Goal: Task Accomplishment & Management: Manage account settings

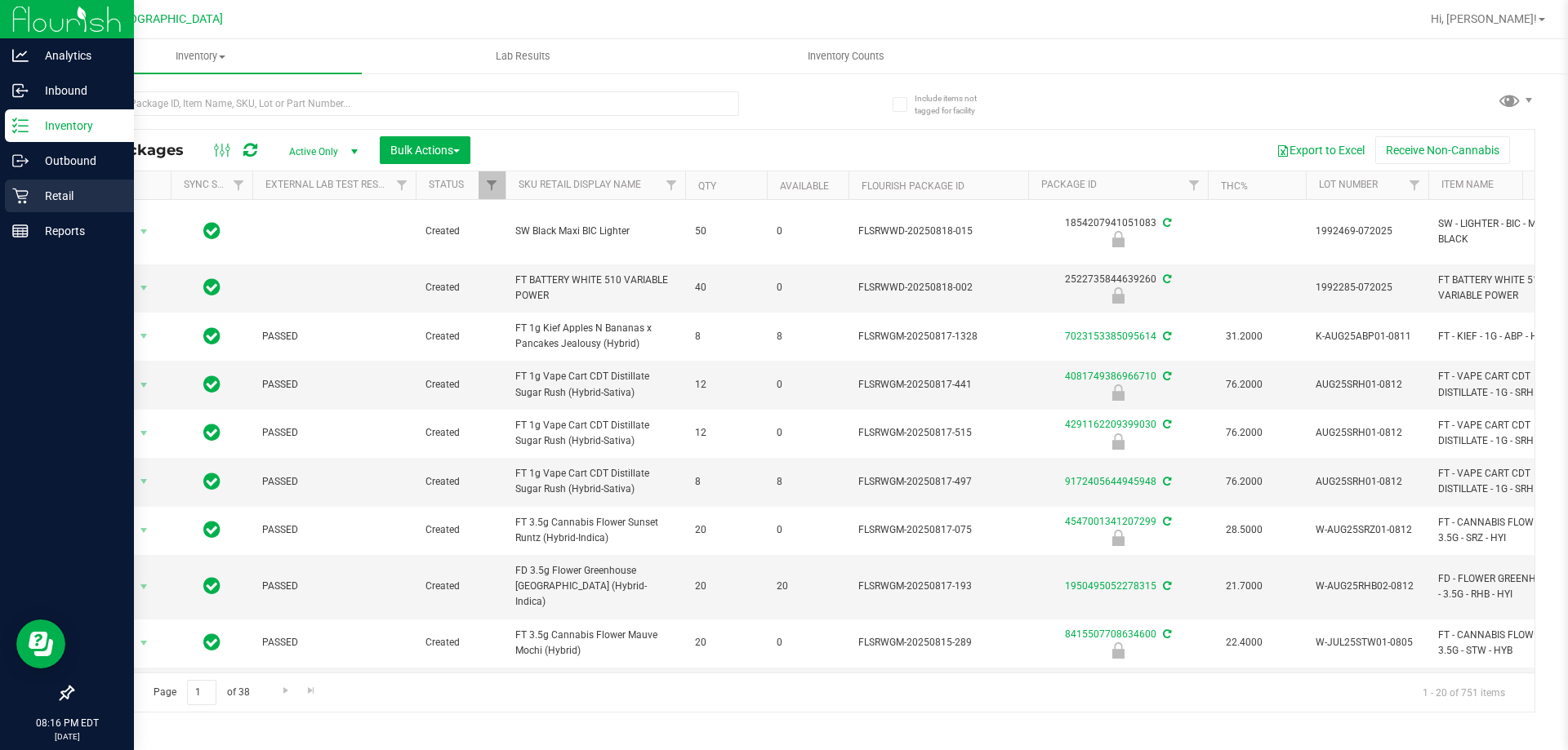
click at [40, 193] on p "Retail" at bounding box center [77, 195] width 98 height 19
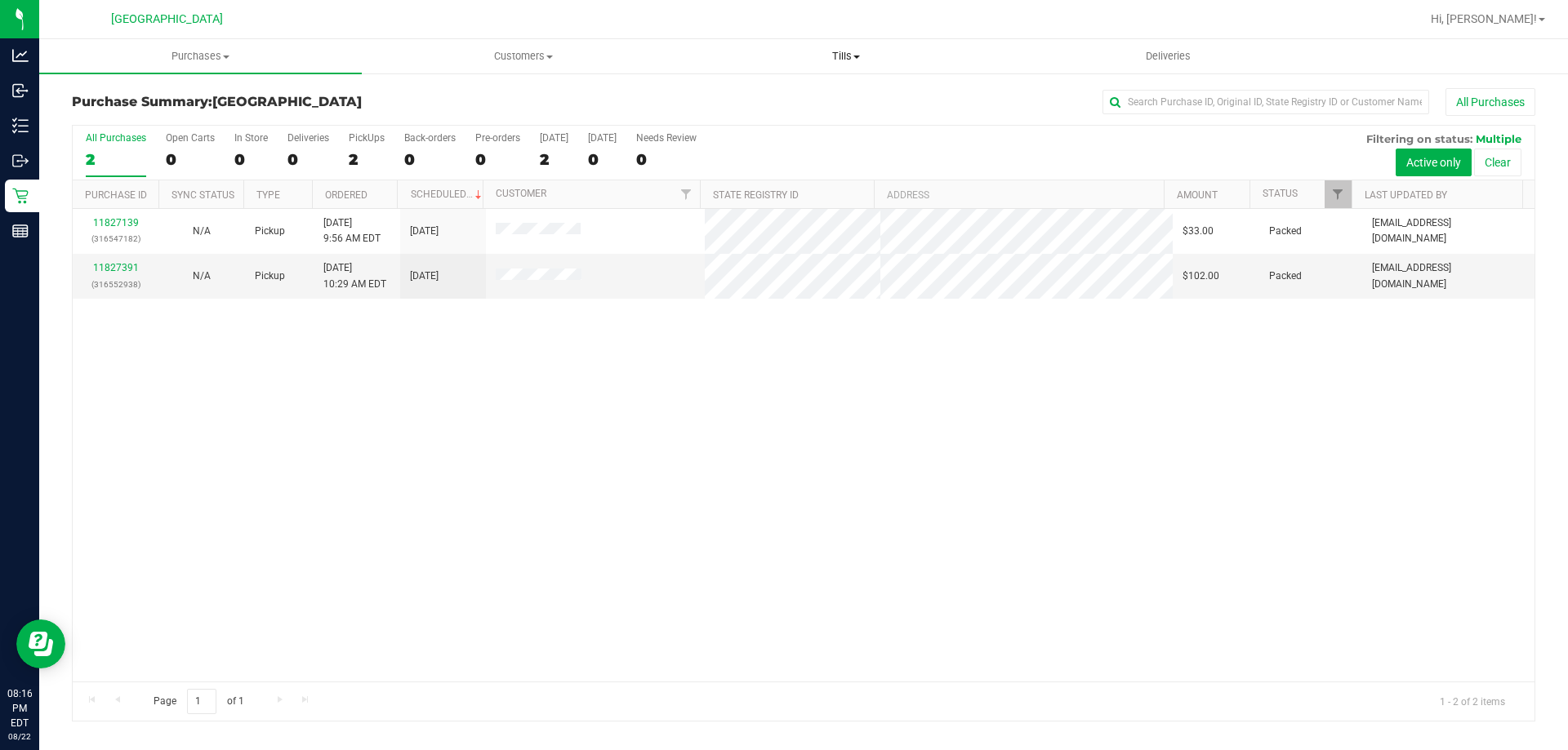
click at [822, 52] on span "Tills" at bounding box center [845, 56] width 321 height 15
click at [742, 98] on span "Manage tills" at bounding box center [740, 98] width 110 height 14
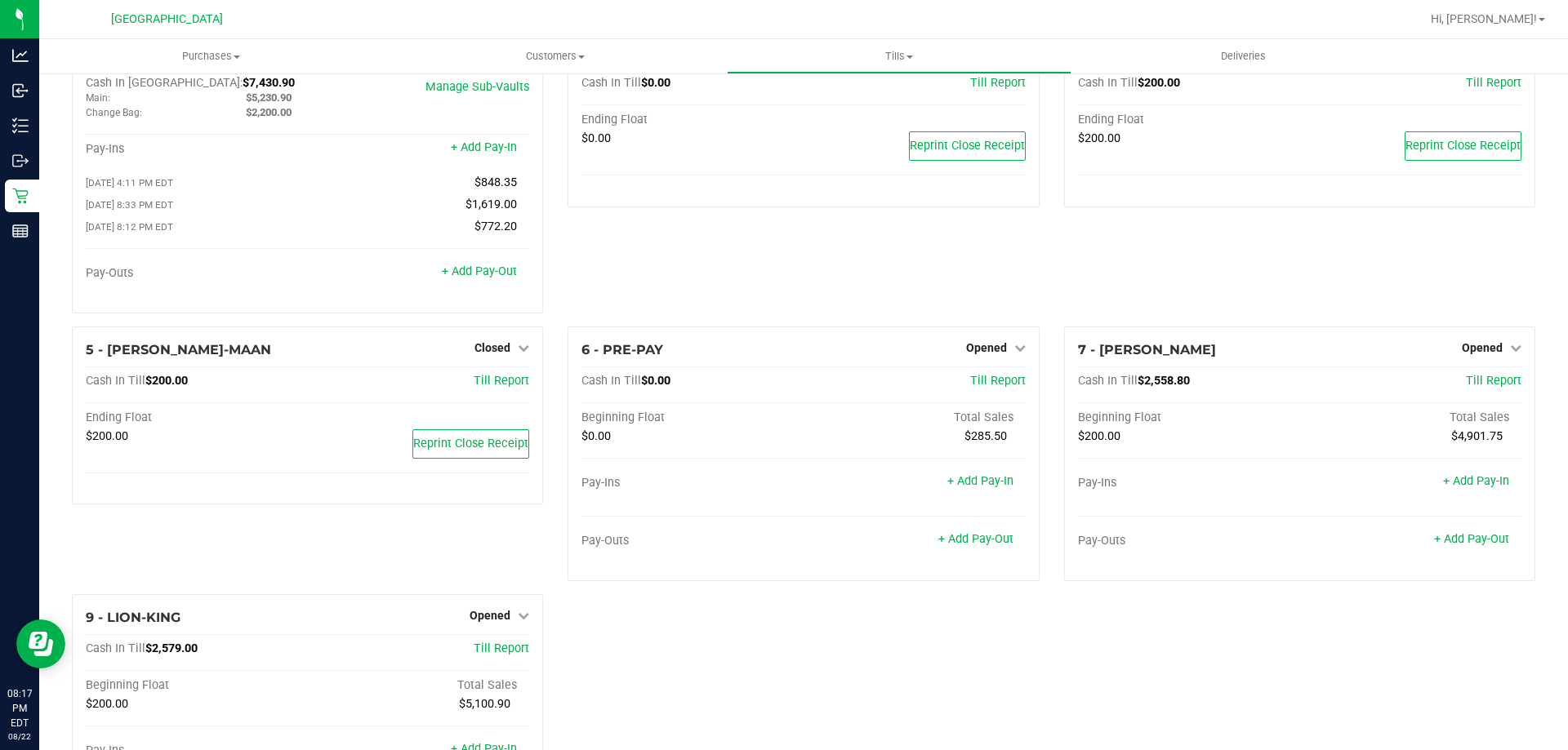
scroll to position [163, 0]
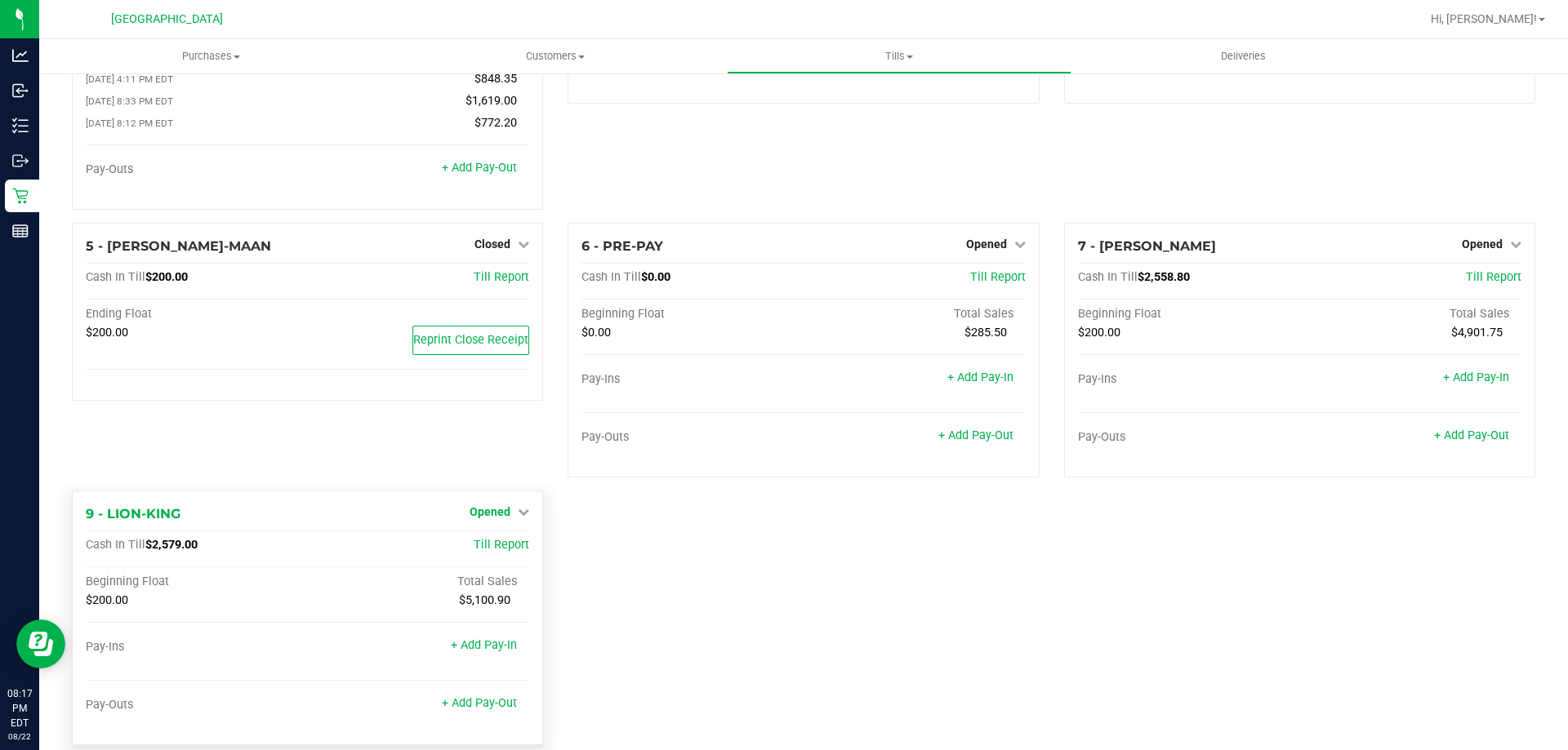
click at [500, 515] on span "Opened" at bounding box center [490, 512] width 40 height 13
click at [489, 548] on link "Close Till" at bounding box center [492, 546] width 44 height 13
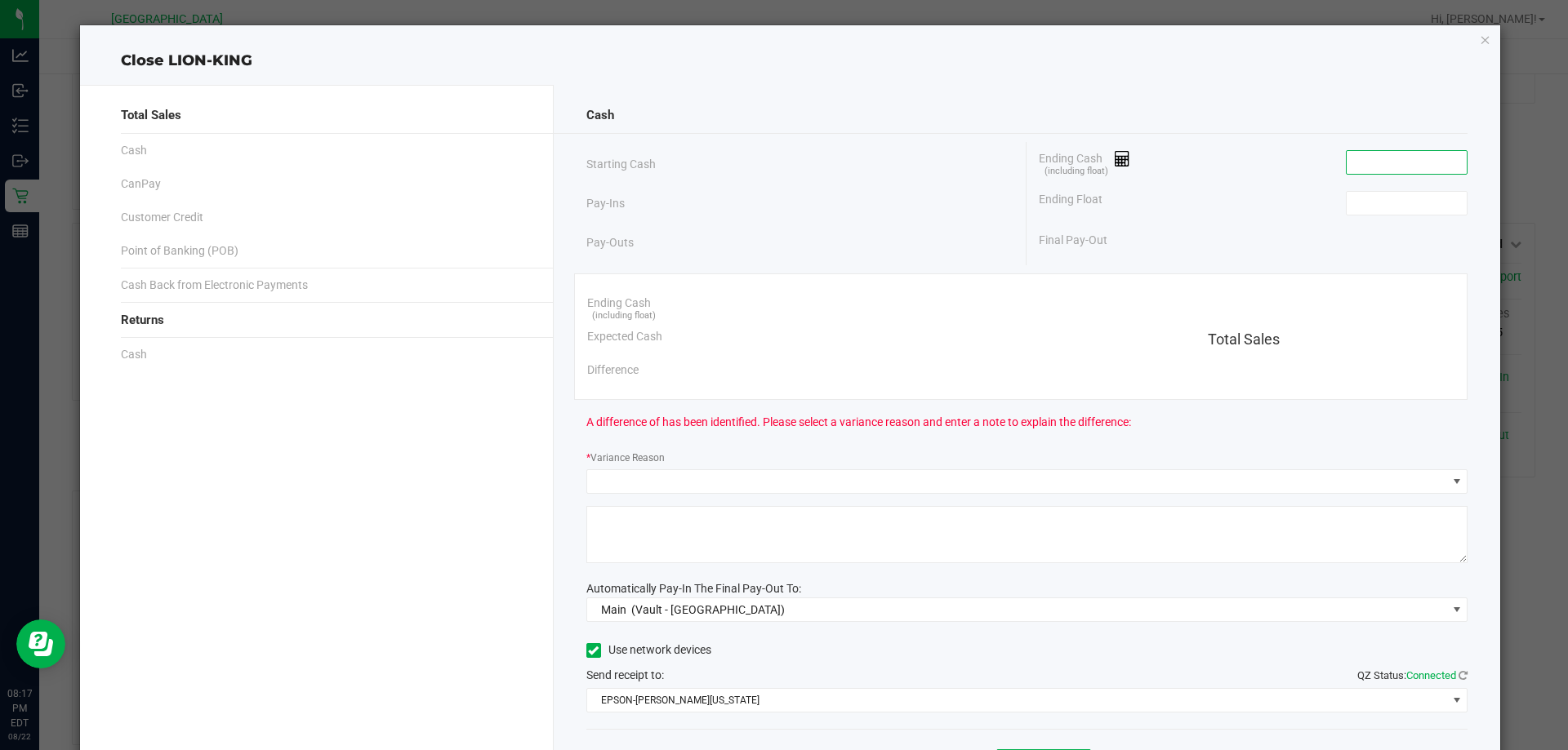
click at [1385, 162] on input at bounding box center [1406, 162] width 120 height 23
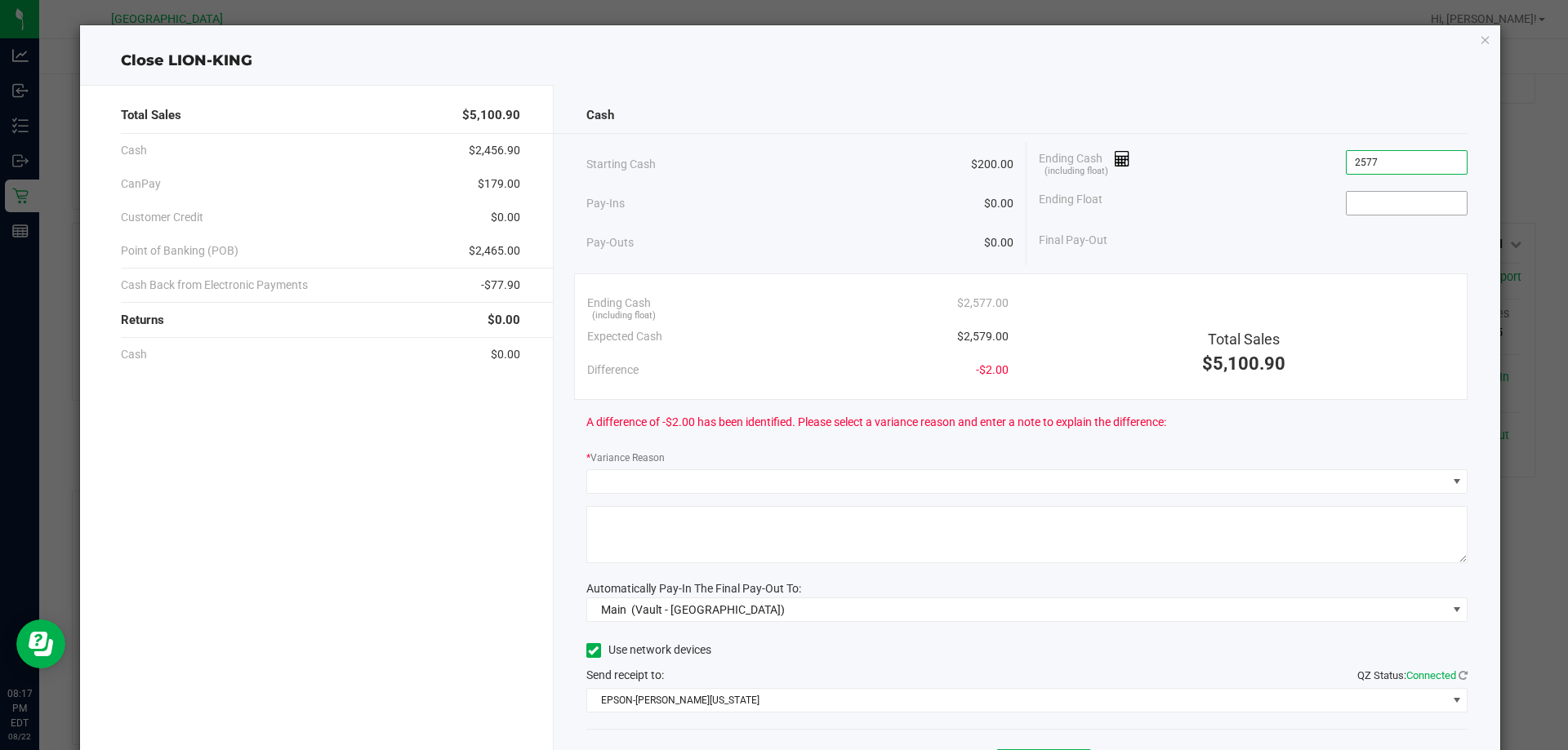
type input "$2,577.00"
click at [1390, 213] on input at bounding box center [1406, 203] width 120 height 23
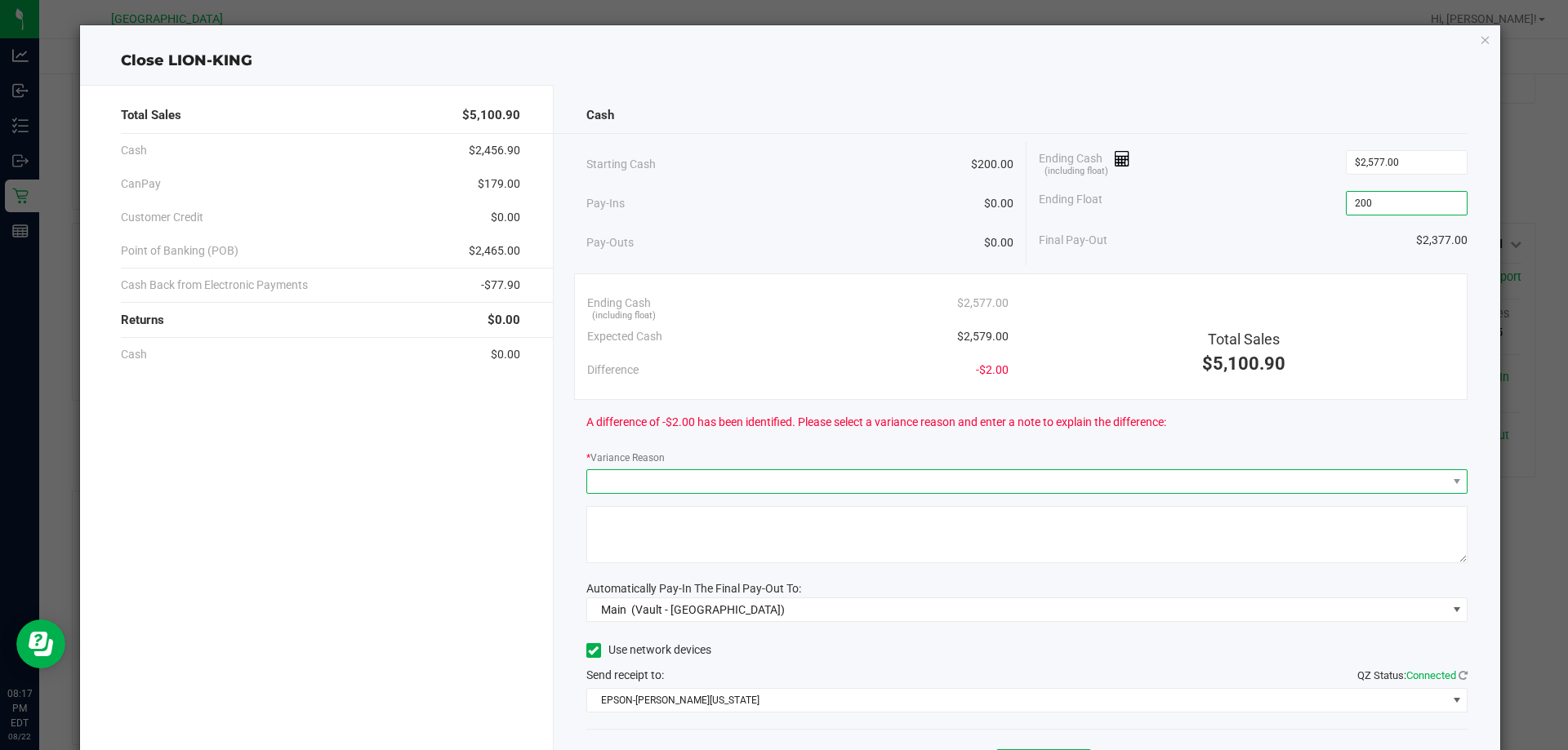
type input "$200.00"
click at [701, 478] on span at bounding box center [1017, 481] width 859 height 23
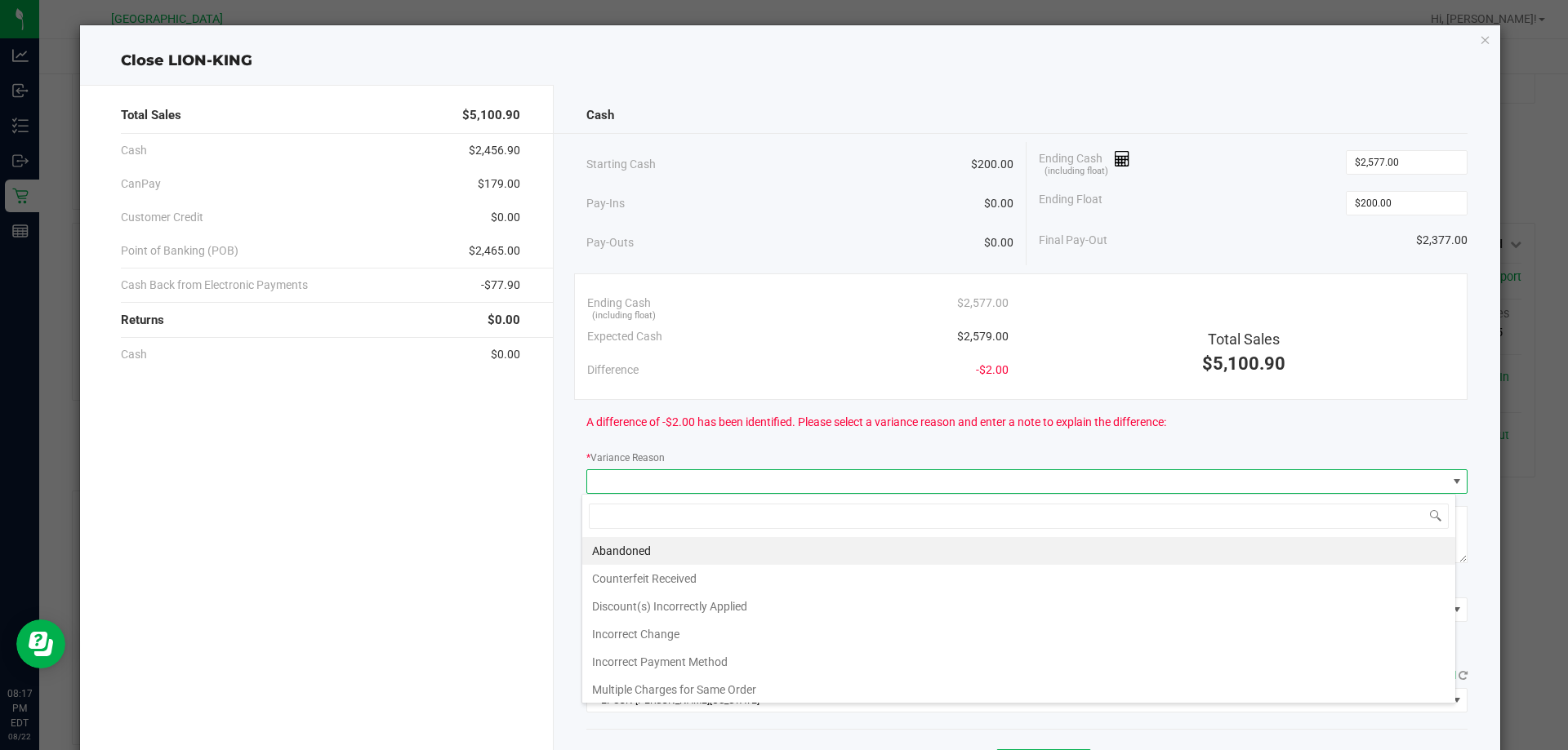
scroll to position [25, 873]
click at [674, 637] on li "Incorrect Change" at bounding box center [1019, 634] width 872 height 28
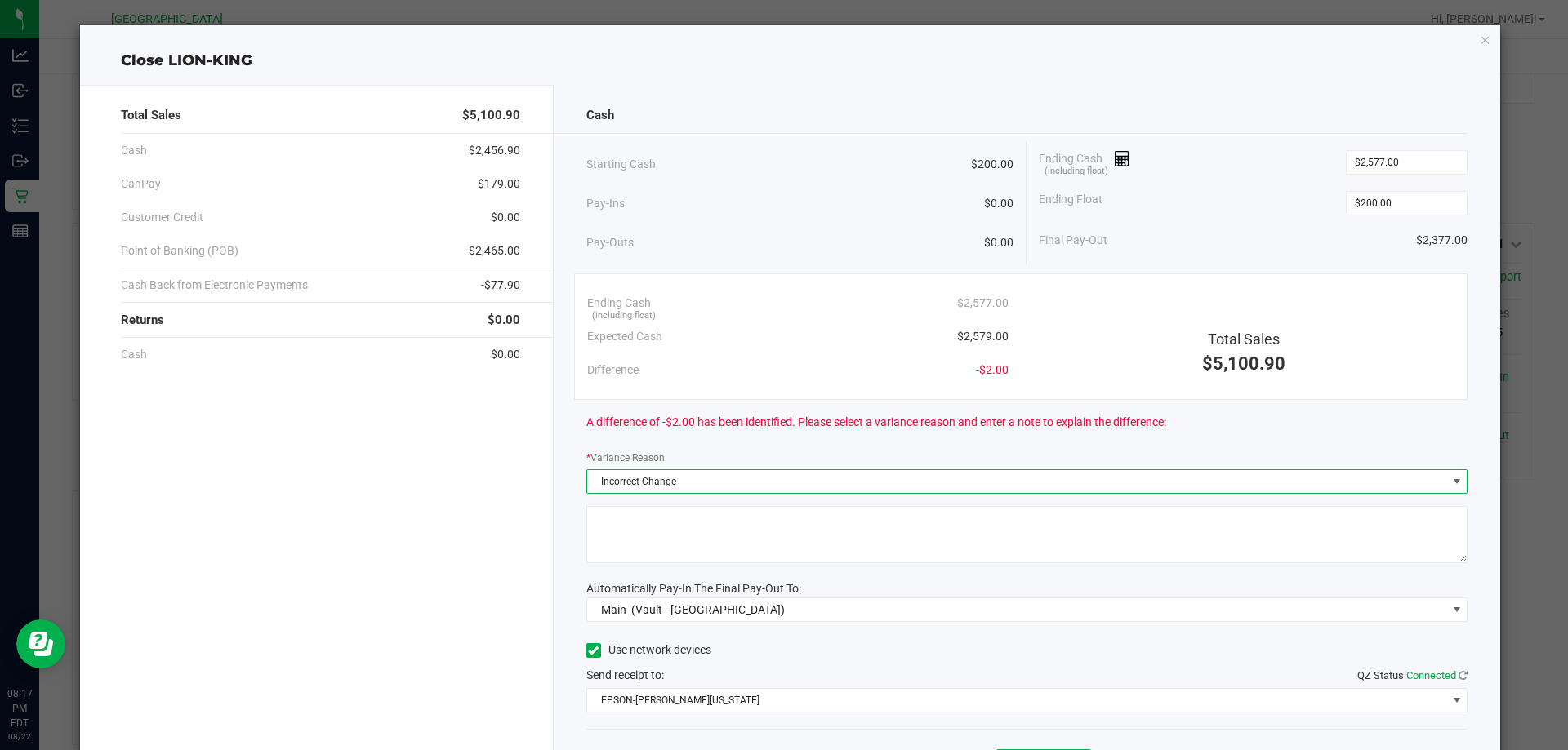
drag, startPoint x: 687, startPoint y: 553, endPoint x: 713, endPoint y: 541, distance: 28.6
click at [689, 551] on textarea at bounding box center [1027, 535] width 882 height 57
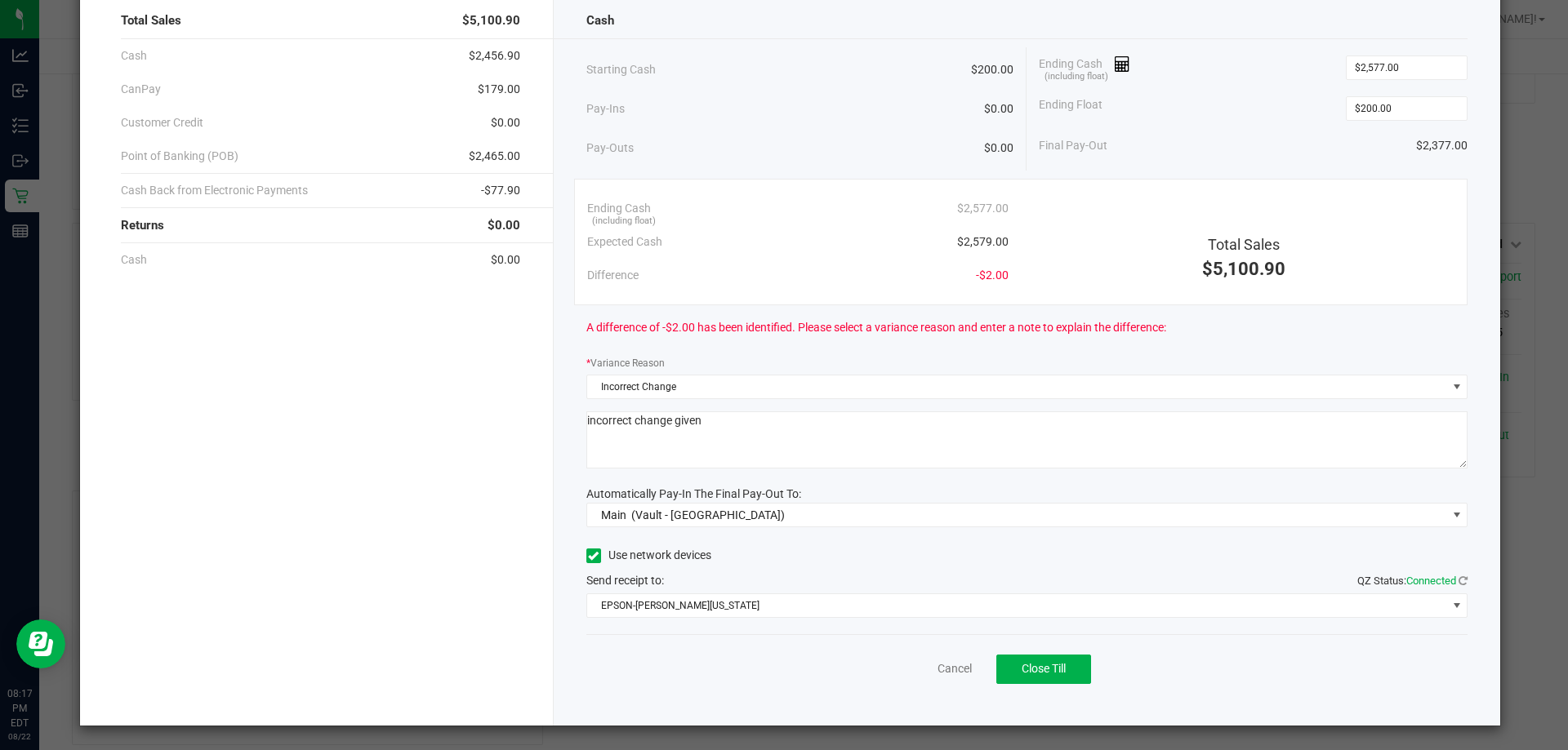
scroll to position [96, 0]
type textarea "incorrect change given"
click at [1052, 672] on span "Close Till" at bounding box center [1043, 668] width 44 height 13
click at [914, 664] on link "Dismiss" at bounding box center [918, 668] width 40 height 17
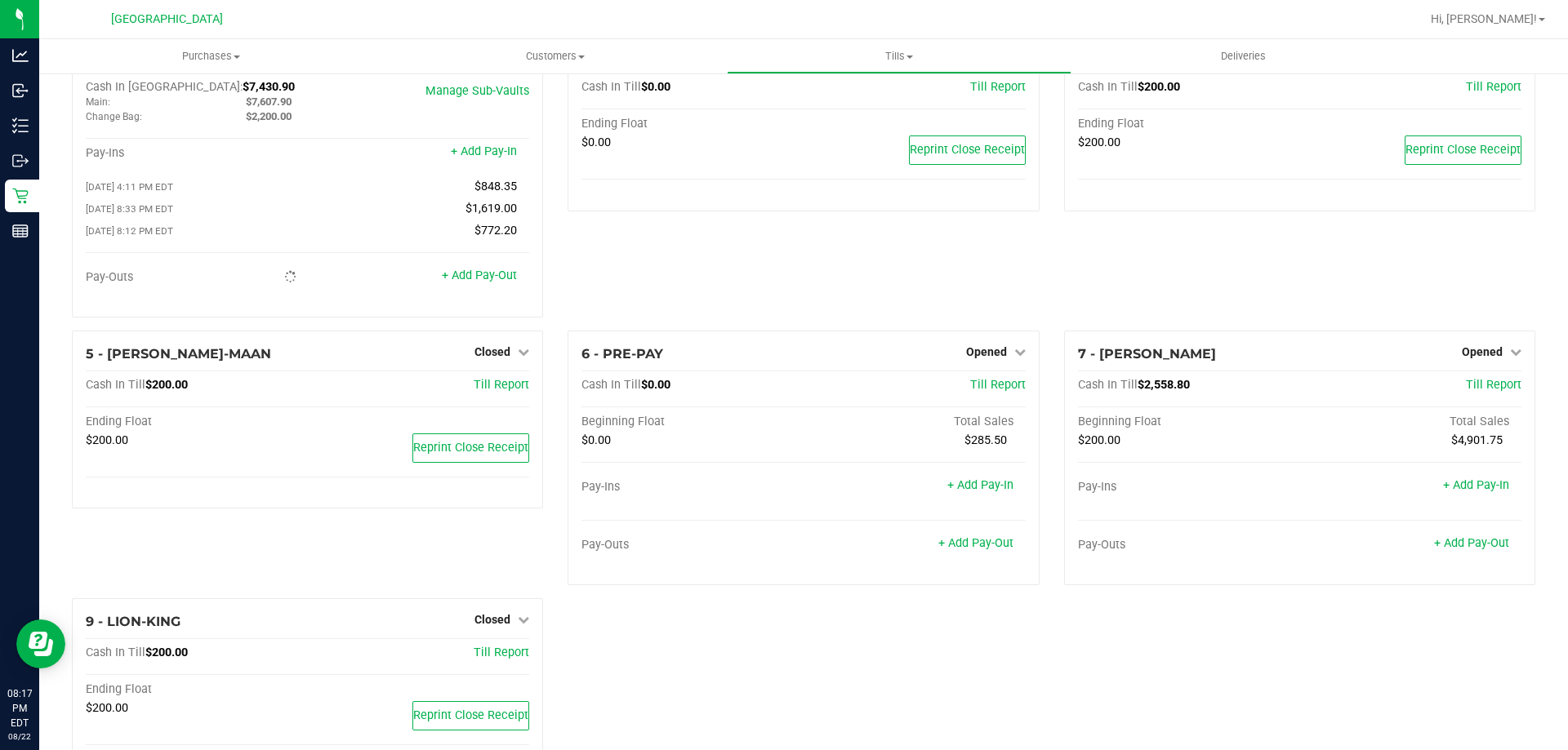
scroll to position [0, 0]
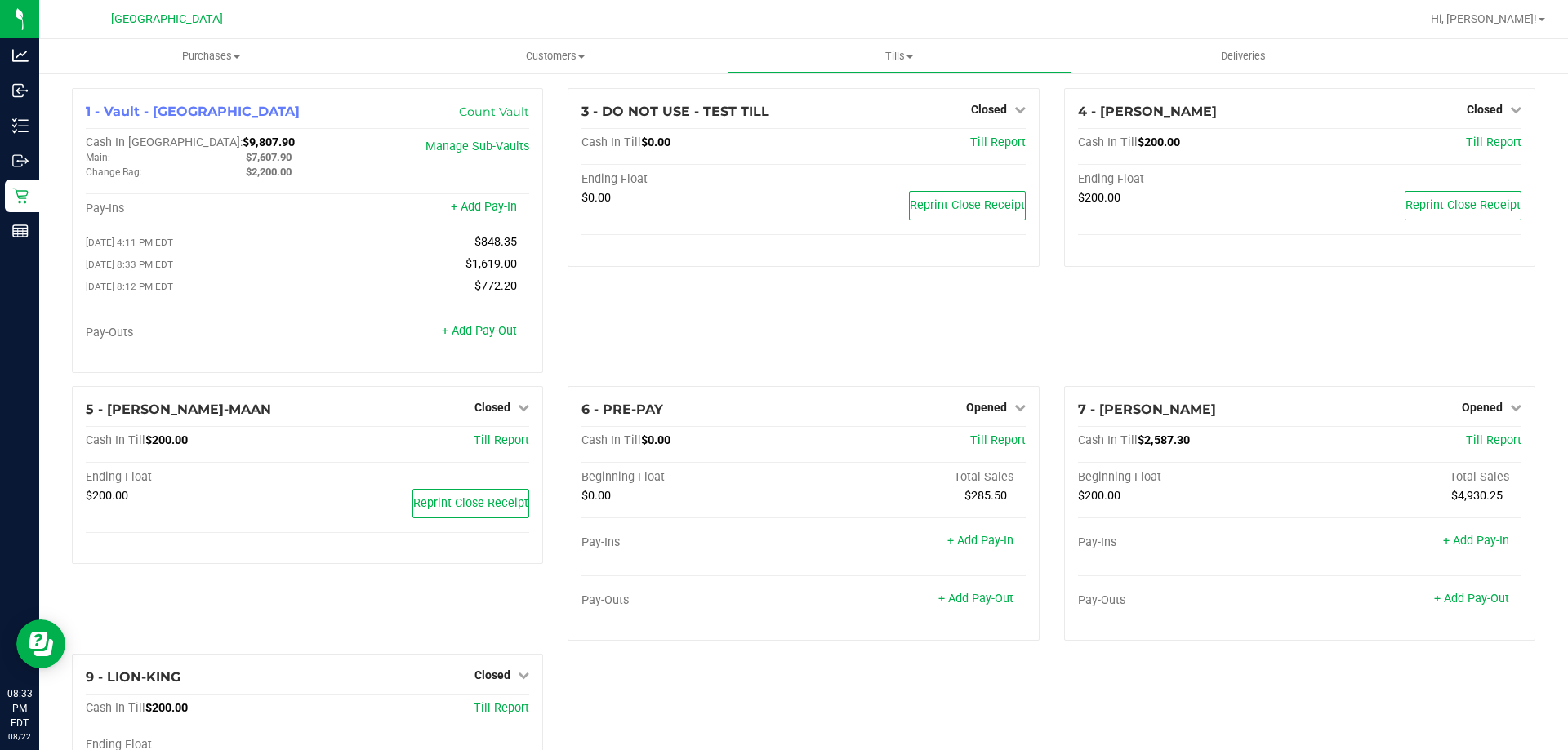
click at [1465, 329] on div "4 - [PERSON_NAME] Closed Open Till Cash In Till $200.00 Till Report Ending Floa…" at bounding box center [1299, 237] width 496 height 298
click at [1481, 405] on span "Opened" at bounding box center [1482, 408] width 40 height 13
click at [1472, 442] on link "Close Till" at bounding box center [1483, 441] width 44 height 13
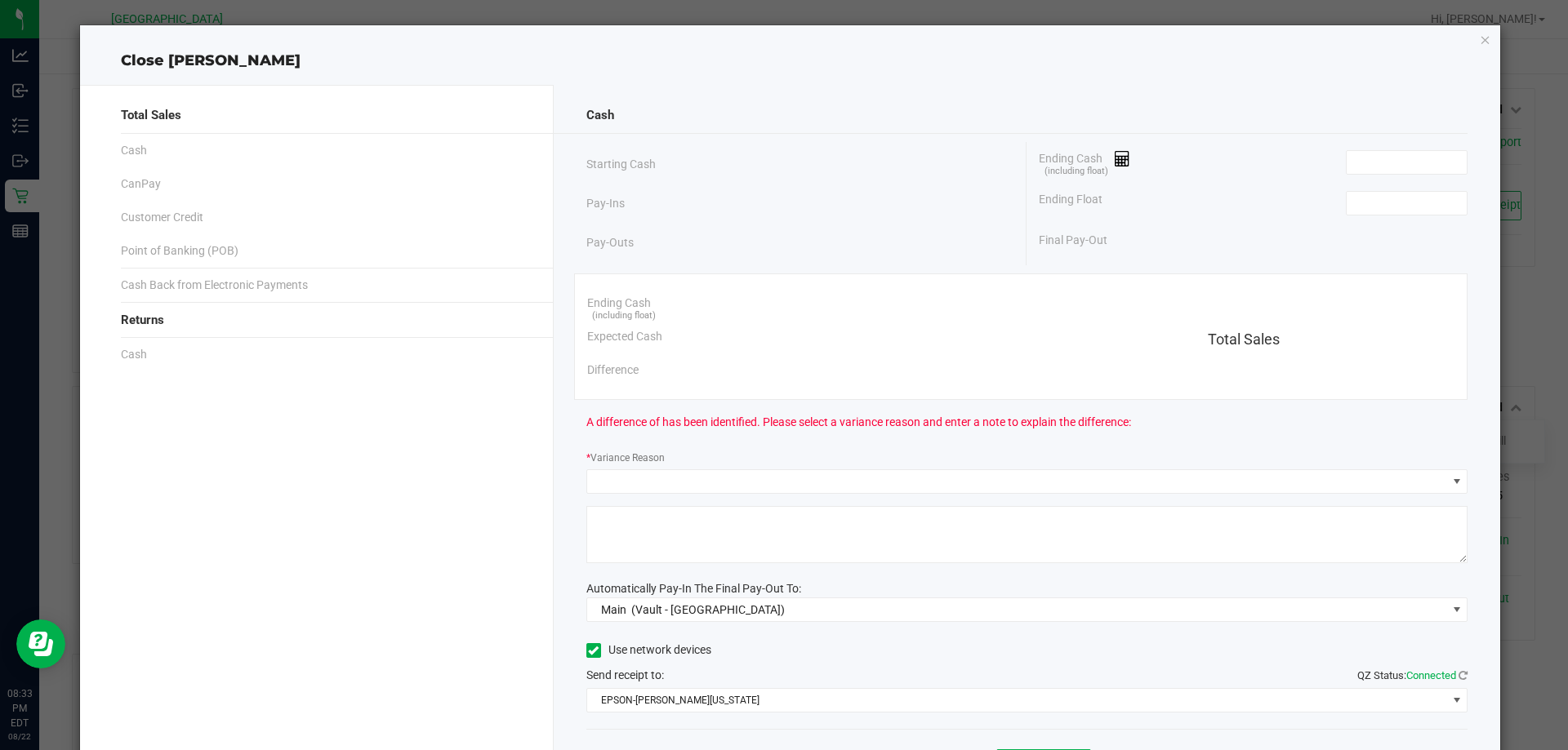
click at [1474, 41] on div "Close [PERSON_NAME]-WONDER Total Sales Cash CanPay Customer Credit Point of Ban…" at bounding box center [790, 423] width 1421 height 795
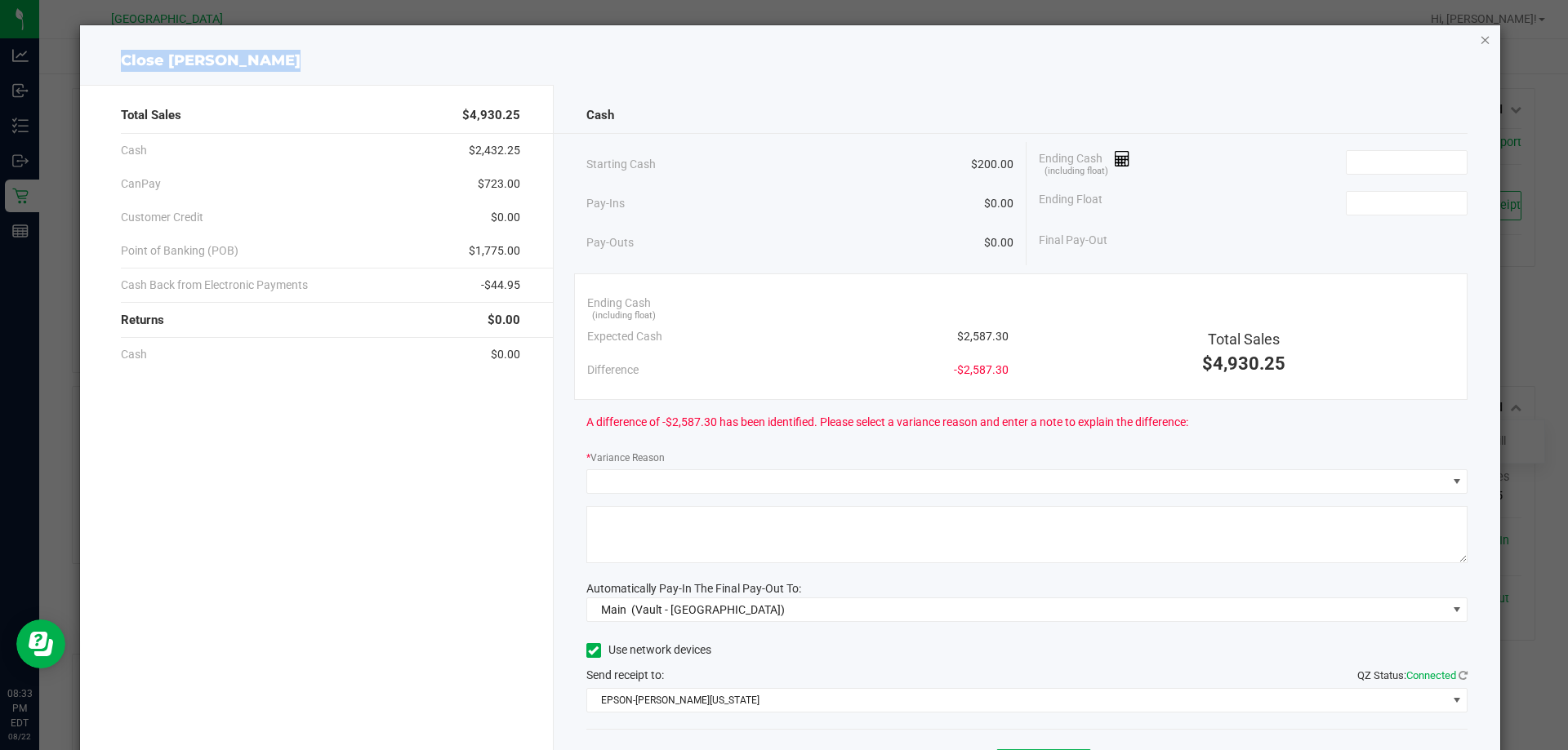
click at [1480, 35] on icon "button" at bounding box center [1485, 39] width 11 height 19
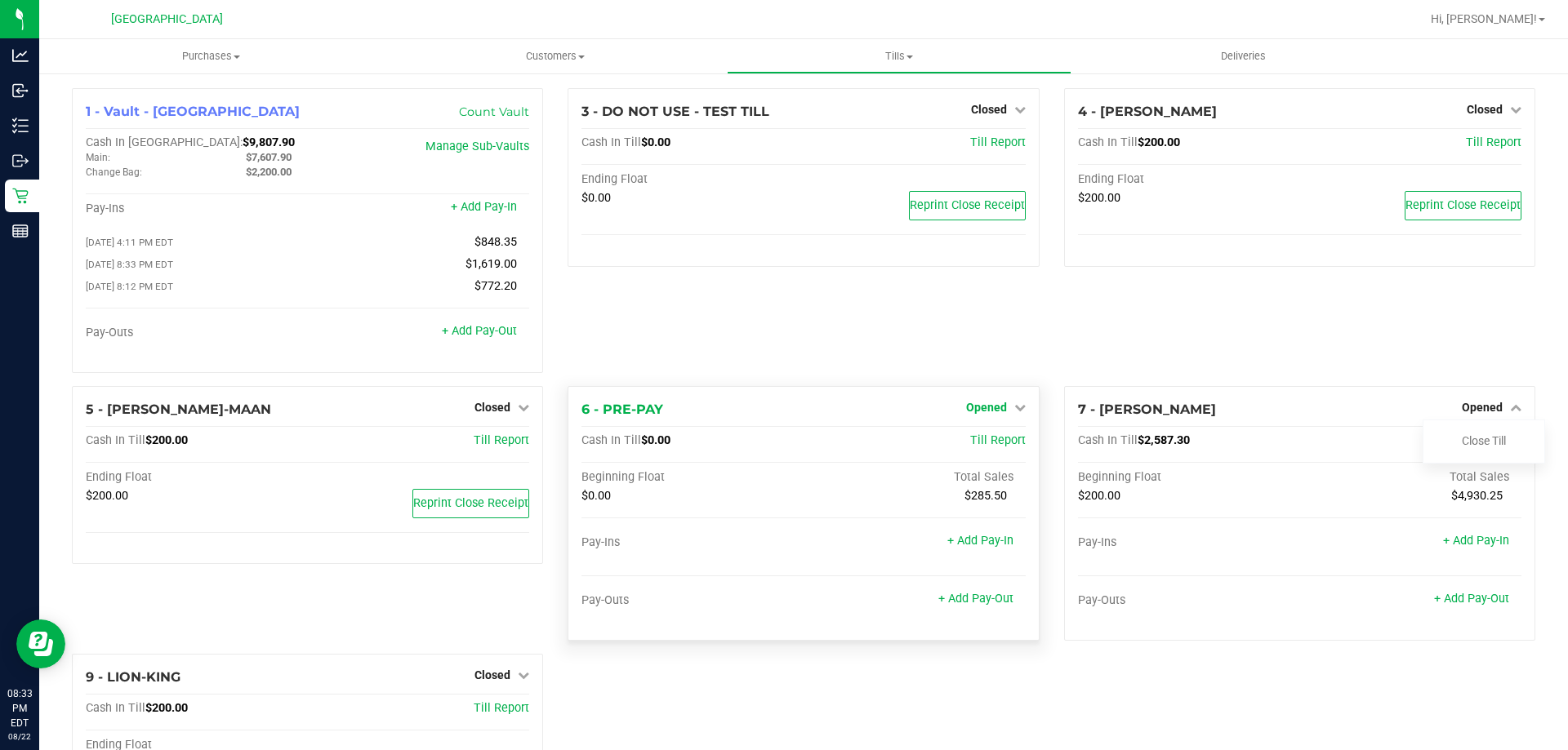
click at [987, 414] on span "Opened" at bounding box center [986, 408] width 40 height 13
click at [988, 447] on link "Close Till" at bounding box center [988, 441] width 44 height 13
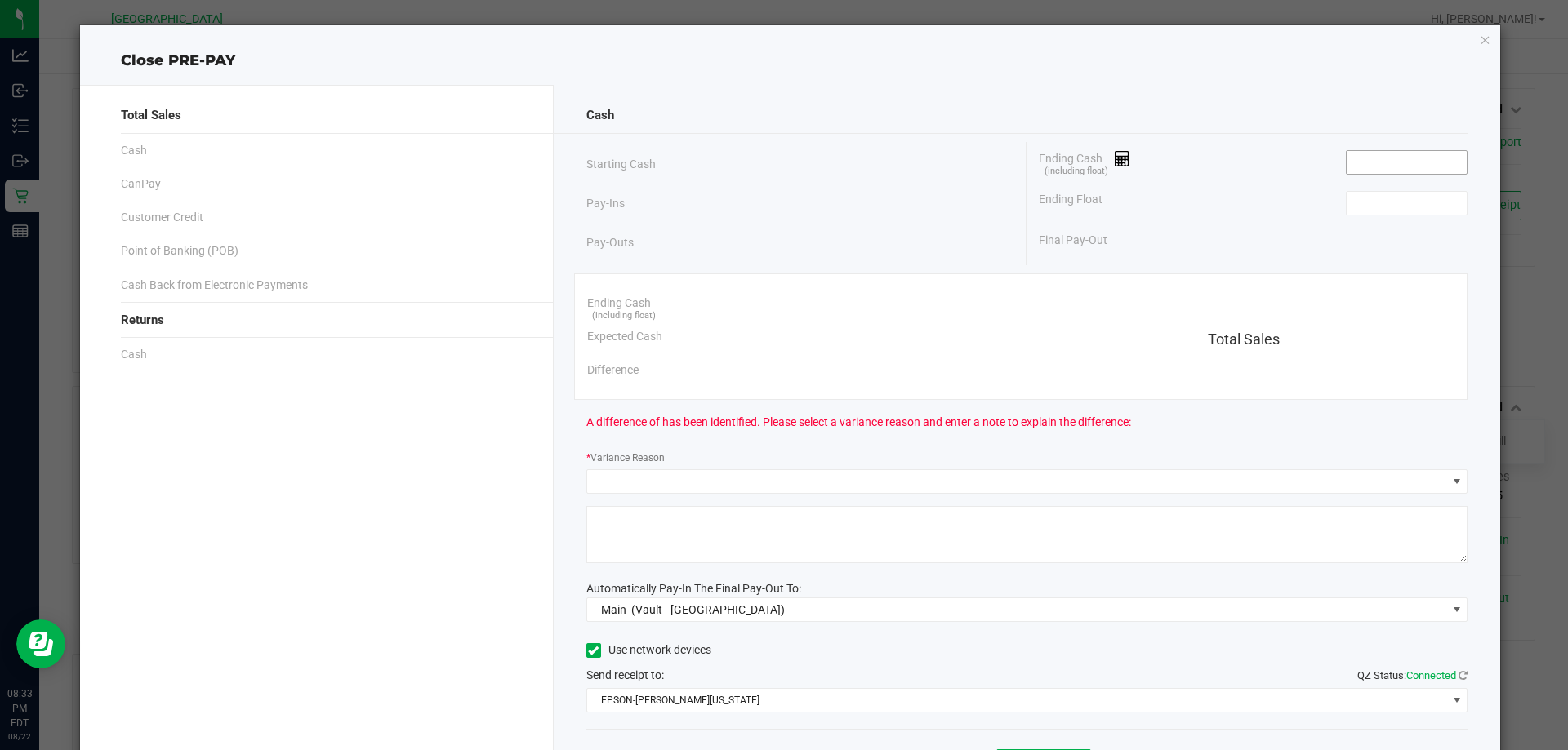
click at [1366, 162] on input at bounding box center [1406, 162] width 120 height 23
type input "$0.00"
click at [1361, 194] on input at bounding box center [1406, 203] width 120 height 23
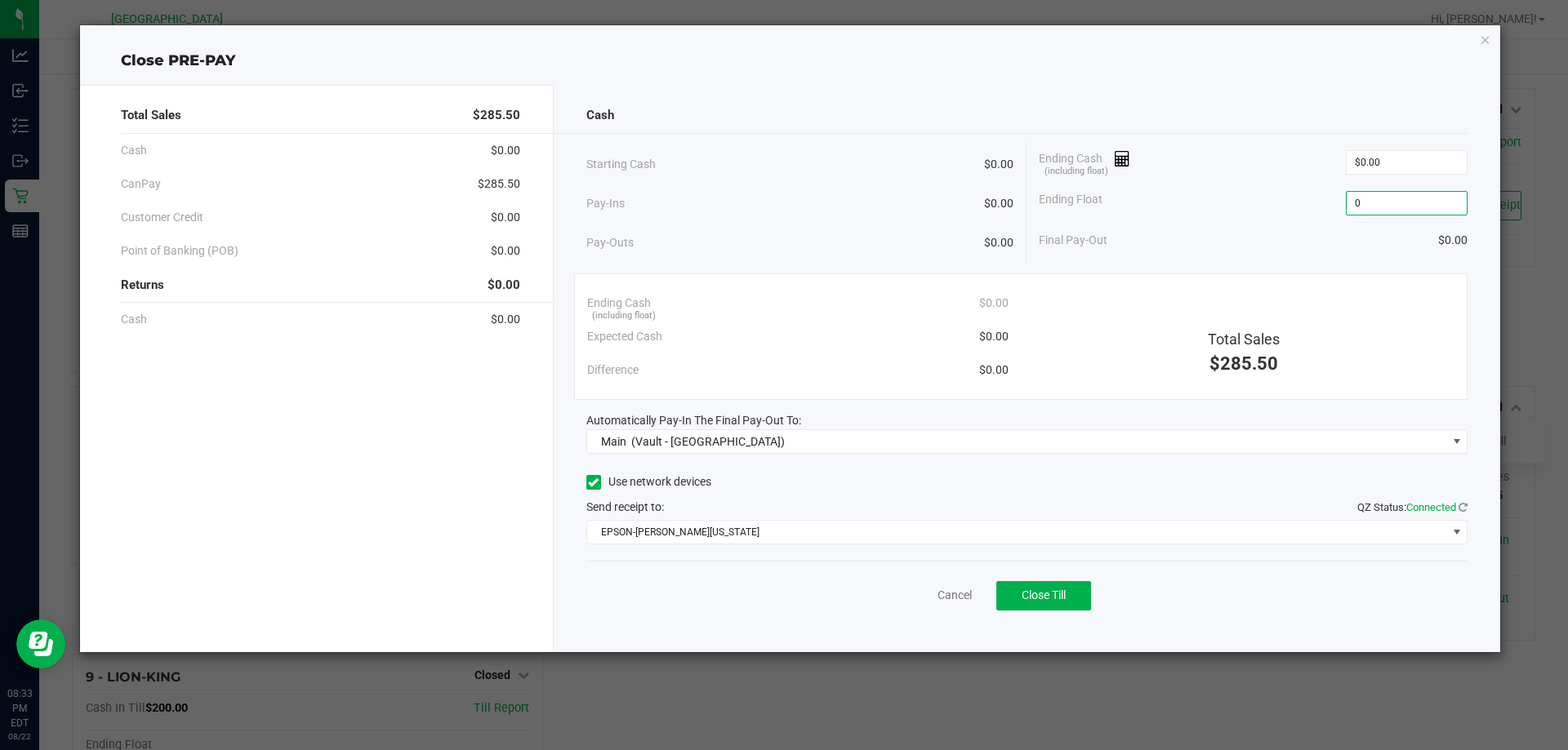
type input "$0.00"
click at [1033, 612] on div "Cancel Close Till" at bounding box center [1027, 593] width 882 height 63
click at [1041, 588] on button "Close Till" at bounding box center [1043, 596] width 95 height 29
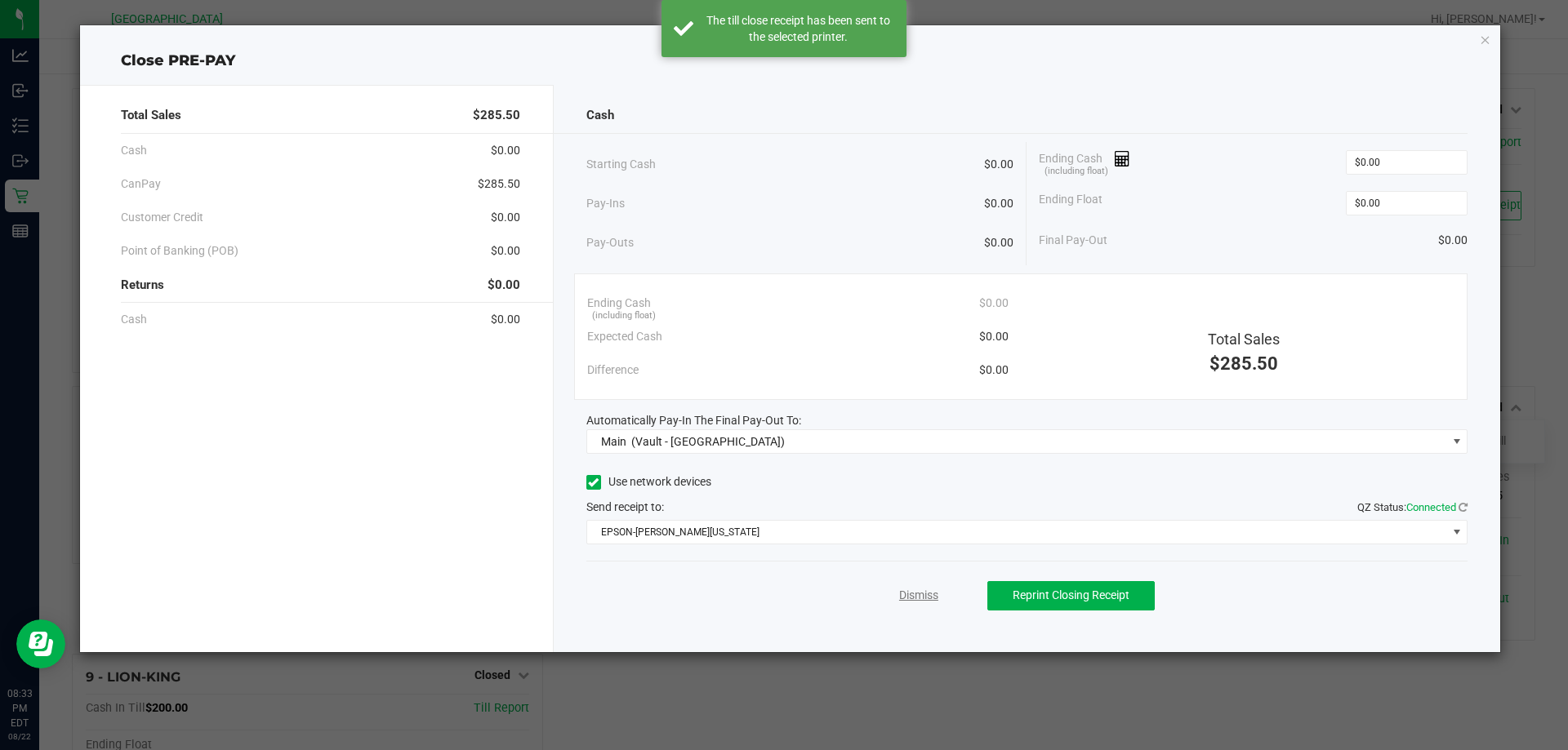
click at [927, 596] on link "Dismiss" at bounding box center [918, 595] width 40 height 17
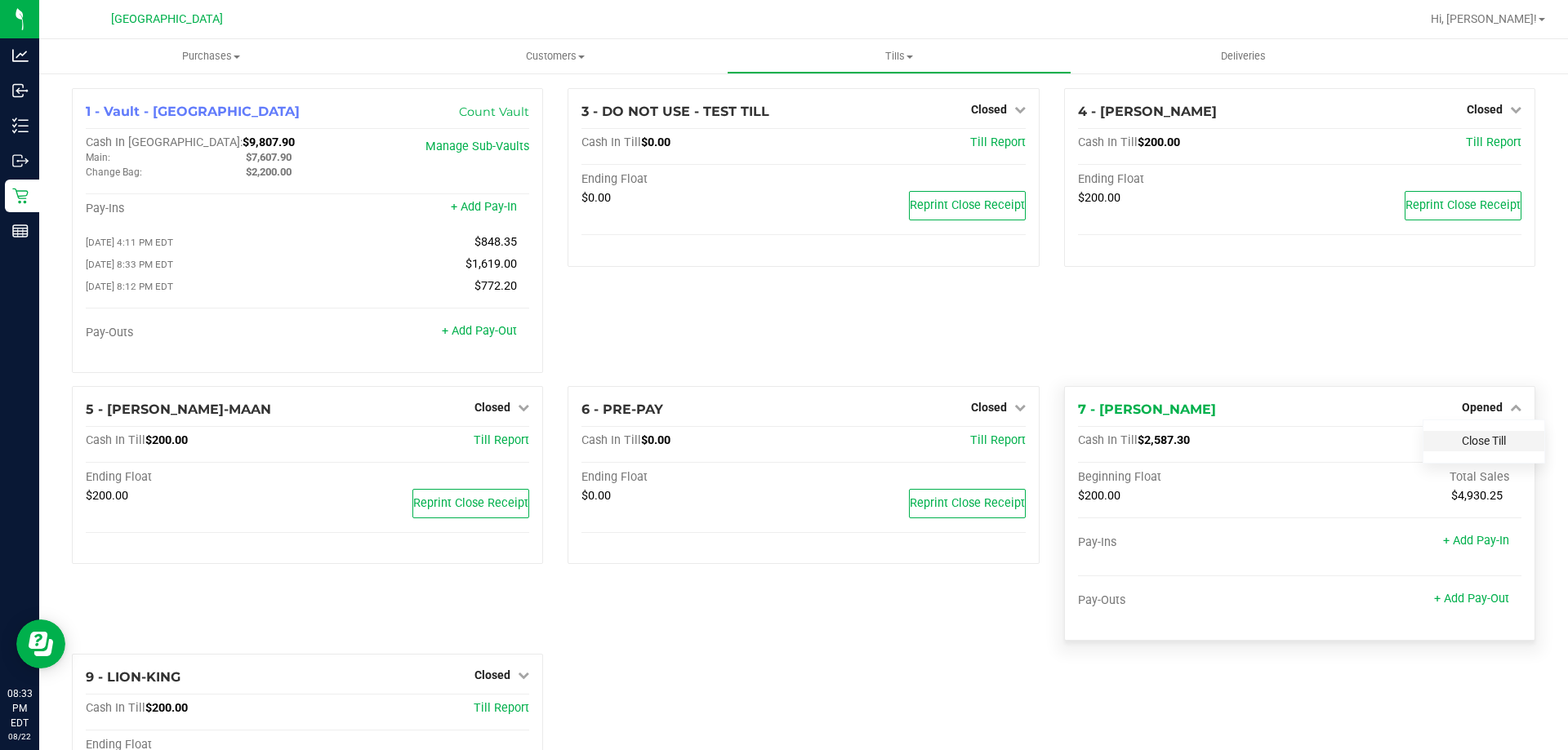
click at [1469, 442] on link "Close Till" at bounding box center [1483, 441] width 44 height 13
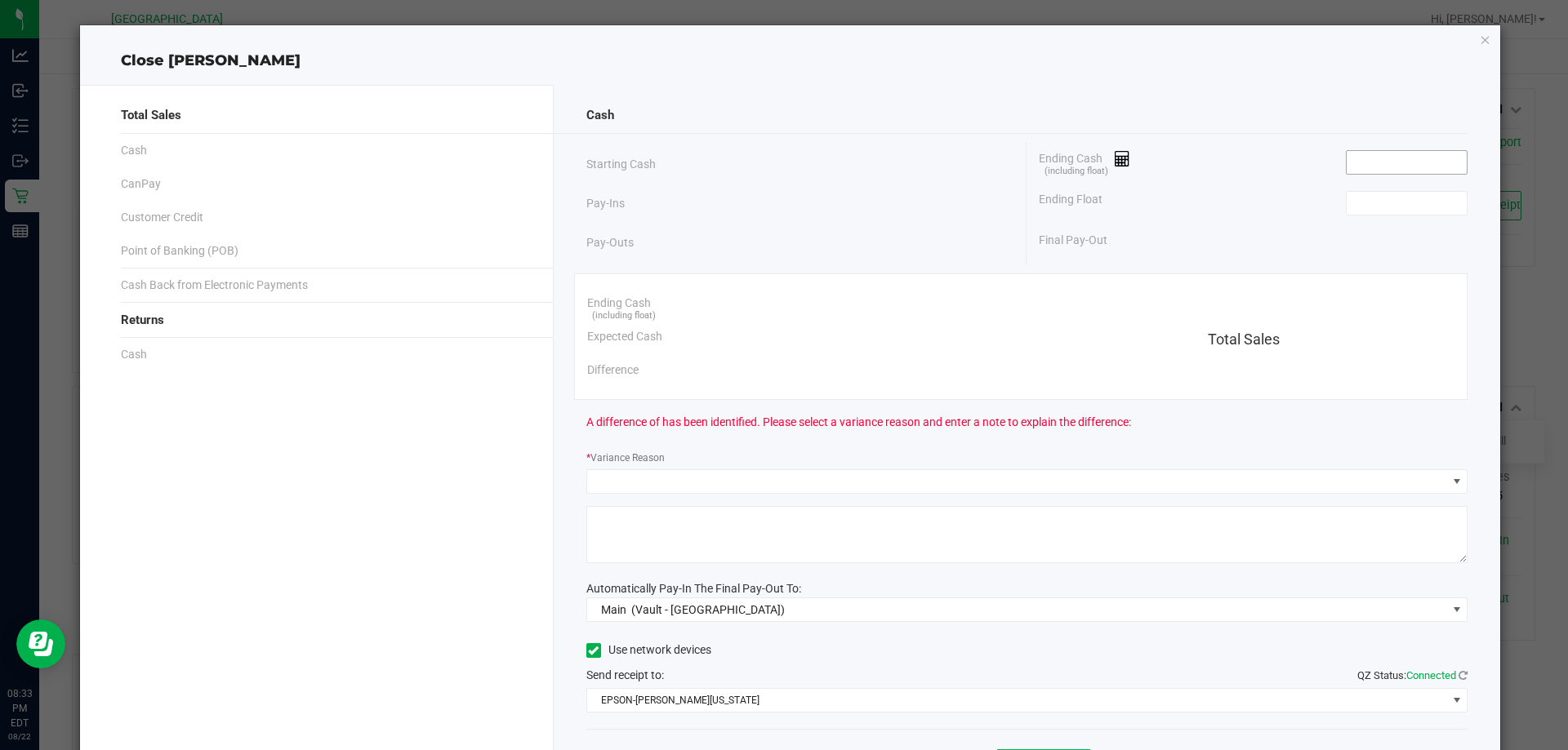
click at [1371, 156] on input at bounding box center [1406, 162] width 120 height 23
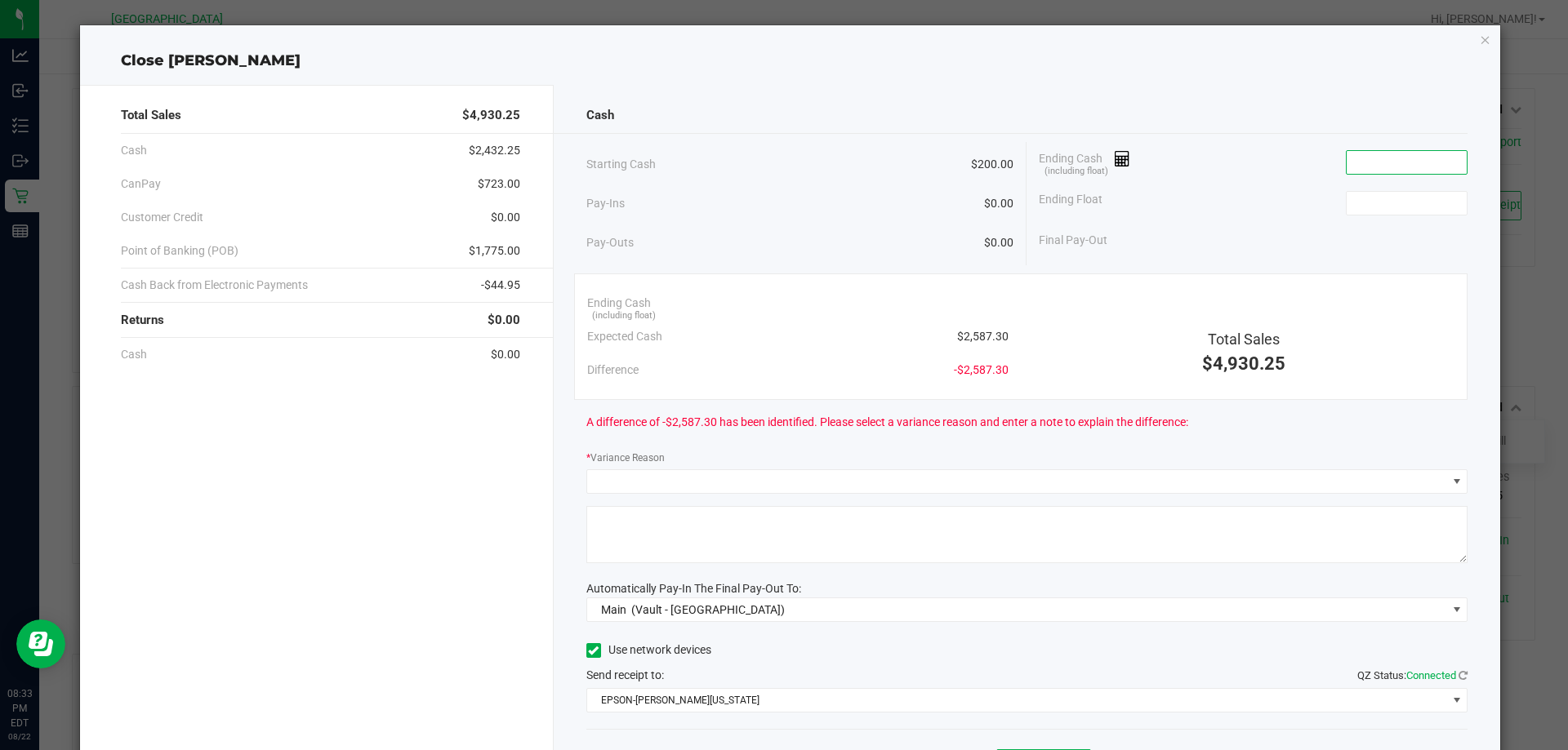
type input "5"
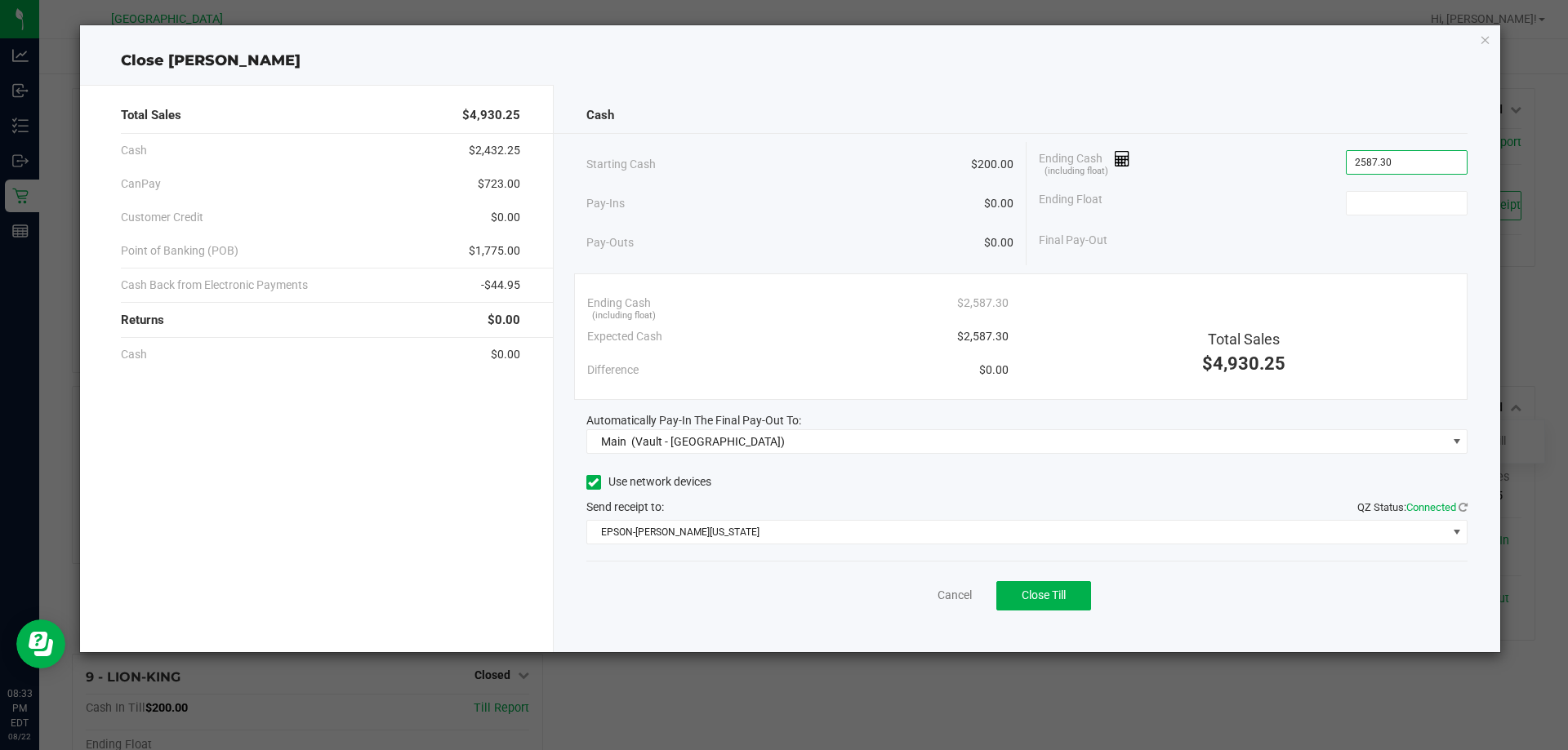
type input "$2,587.30"
type input "$200.00"
click at [878, 504] on div "Send receipt to: QZ Status: Connected" at bounding box center [1027, 507] width 882 height 17
click at [1054, 587] on button "Close Till" at bounding box center [1043, 596] width 95 height 29
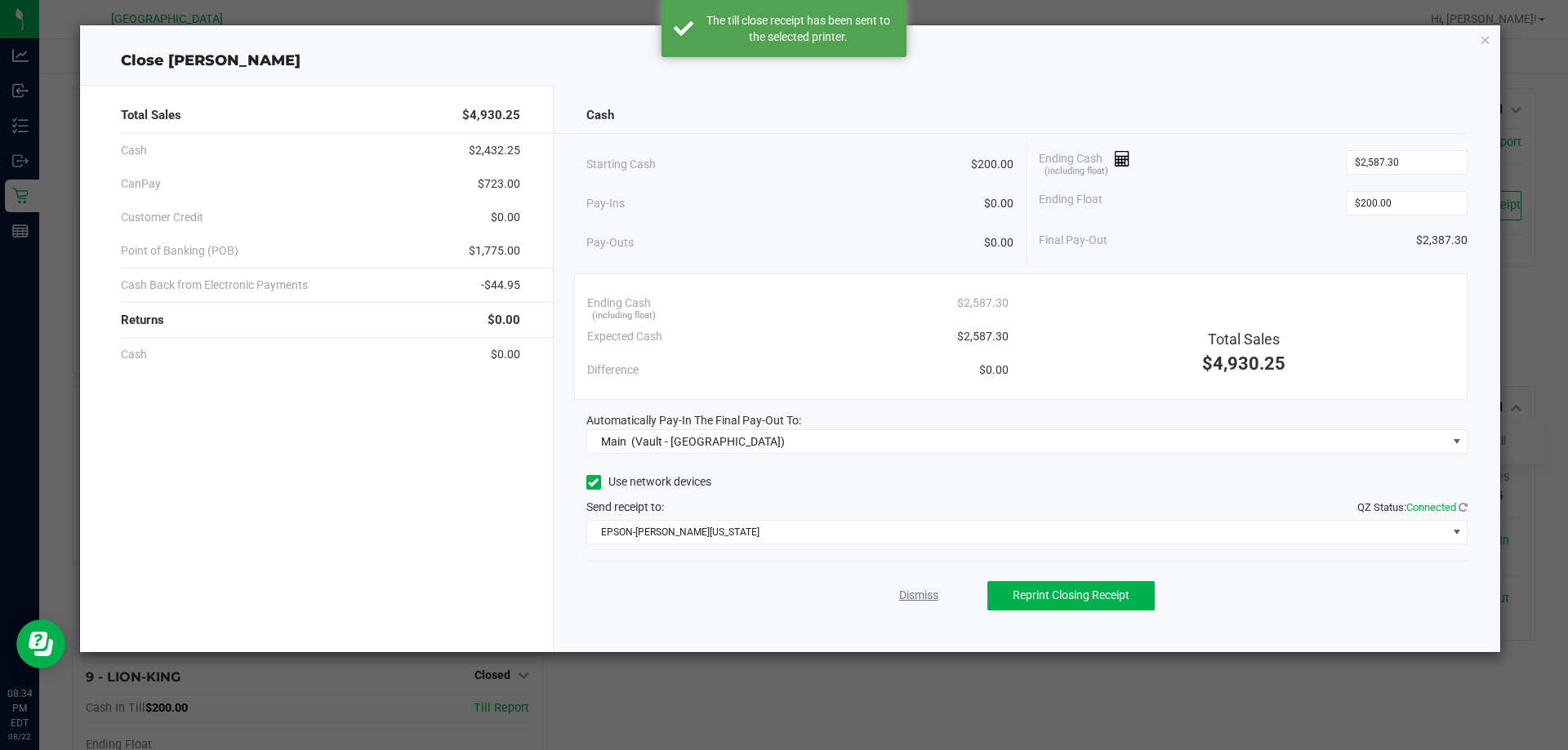
click at [918, 595] on link "Dismiss" at bounding box center [918, 595] width 40 height 17
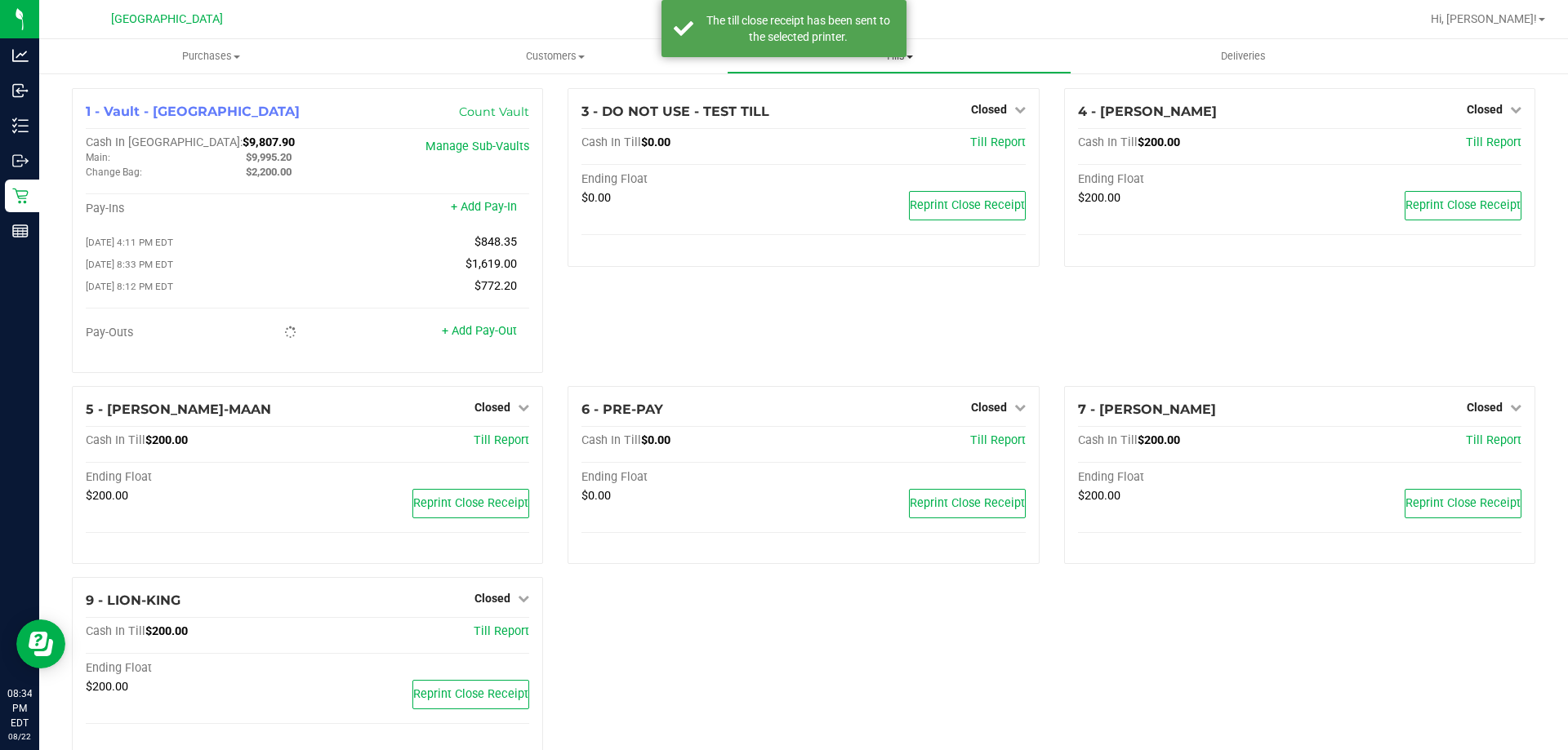
click at [909, 57] on span at bounding box center [909, 57] width 6 height 4
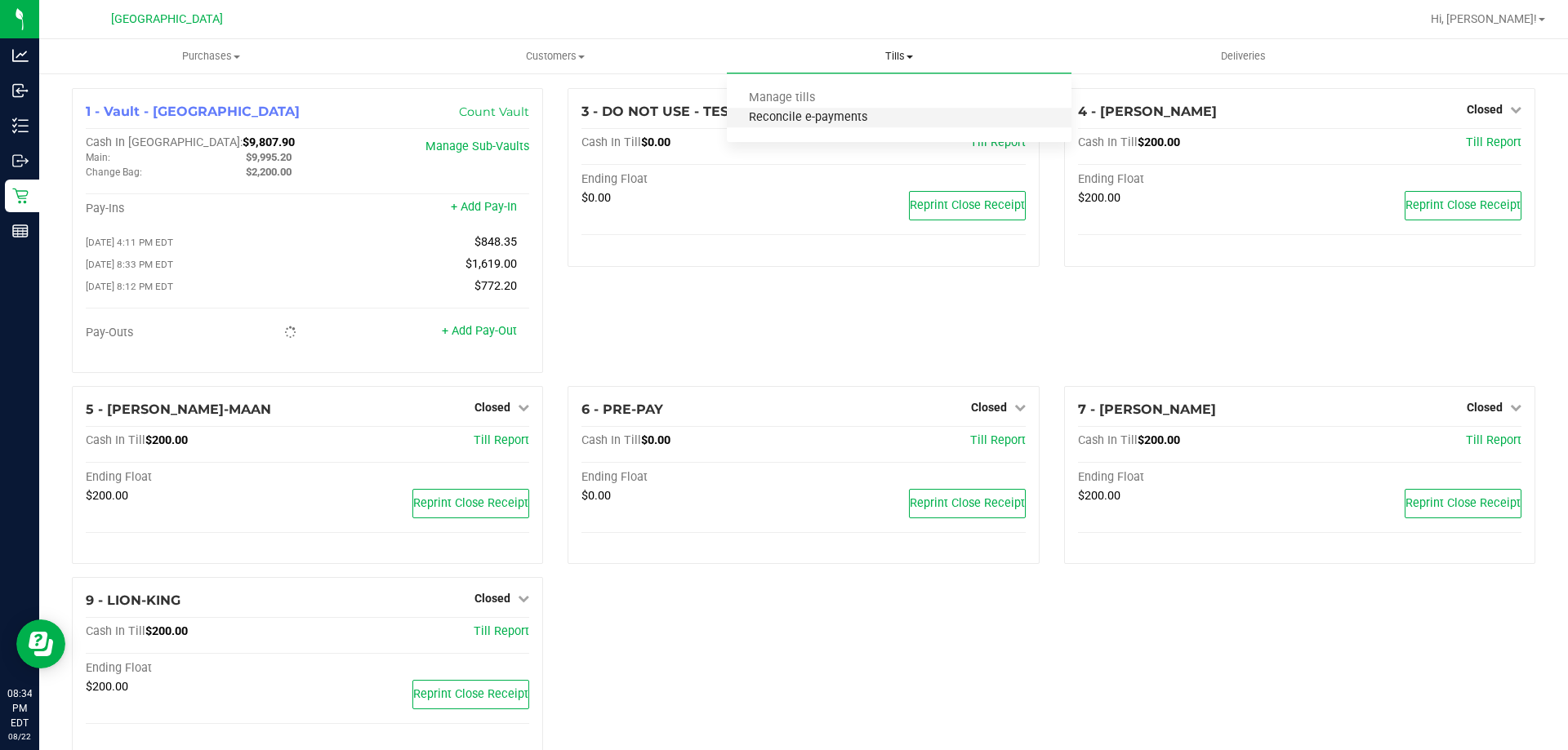
click at [873, 118] on span "Reconcile e-payments" at bounding box center [808, 118] width 163 height 14
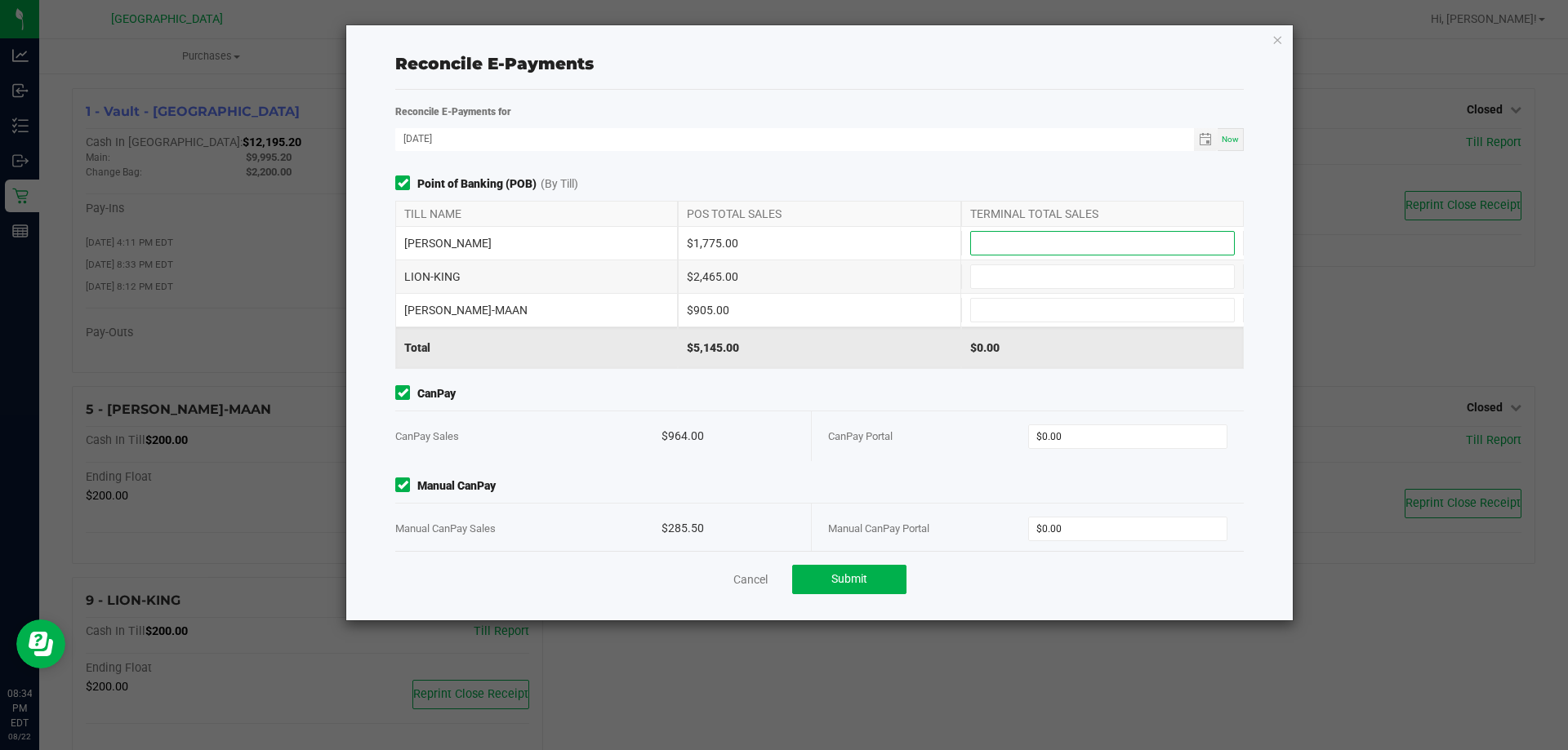
click at [1016, 238] on input at bounding box center [1102, 243] width 263 height 23
type input "$1,775.00"
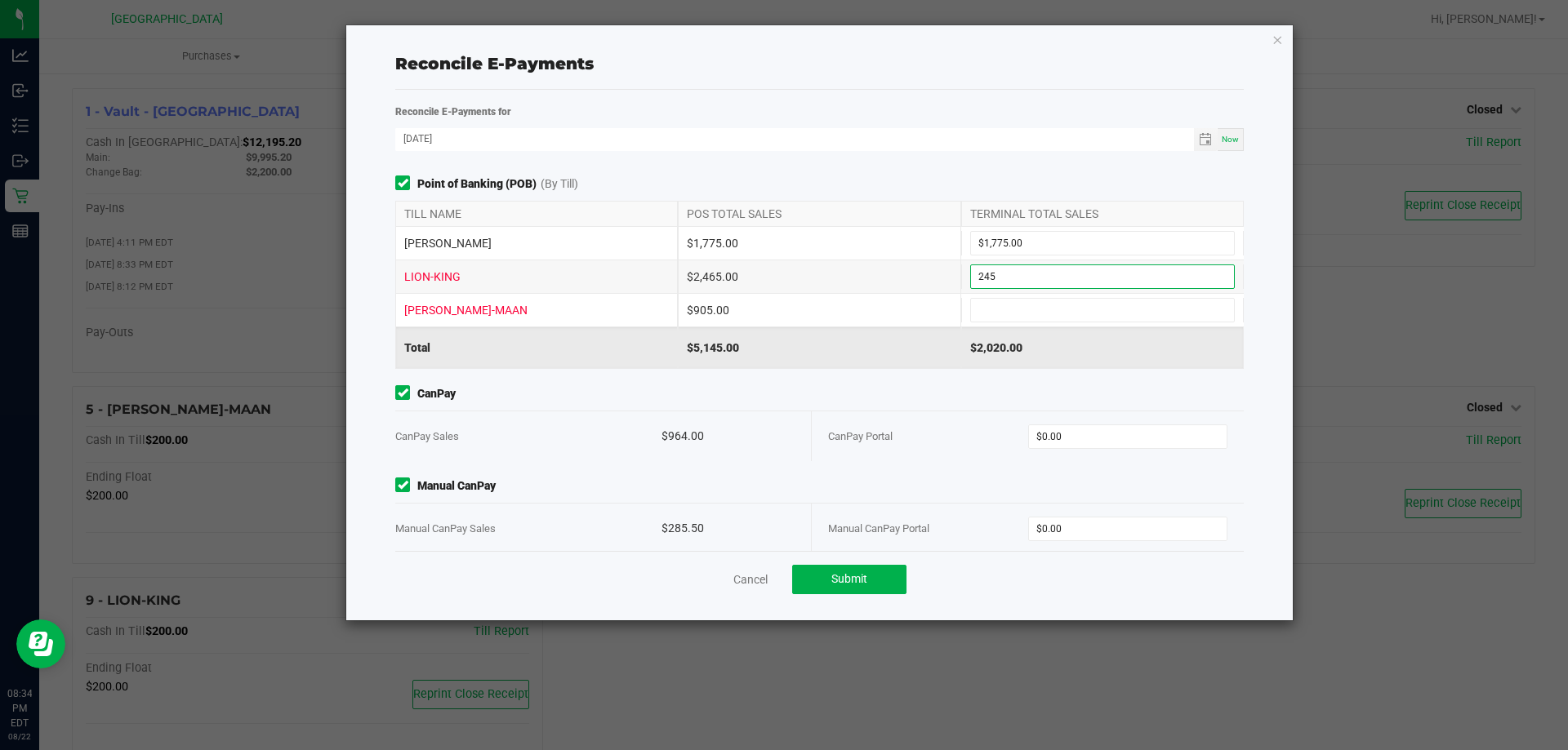
click at [1020, 275] on input "245" at bounding box center [1102, 276] width 263 height 23
type input "$2,465.00"
type input "$905.00"
type input "$964.00"
type input "$285.50"
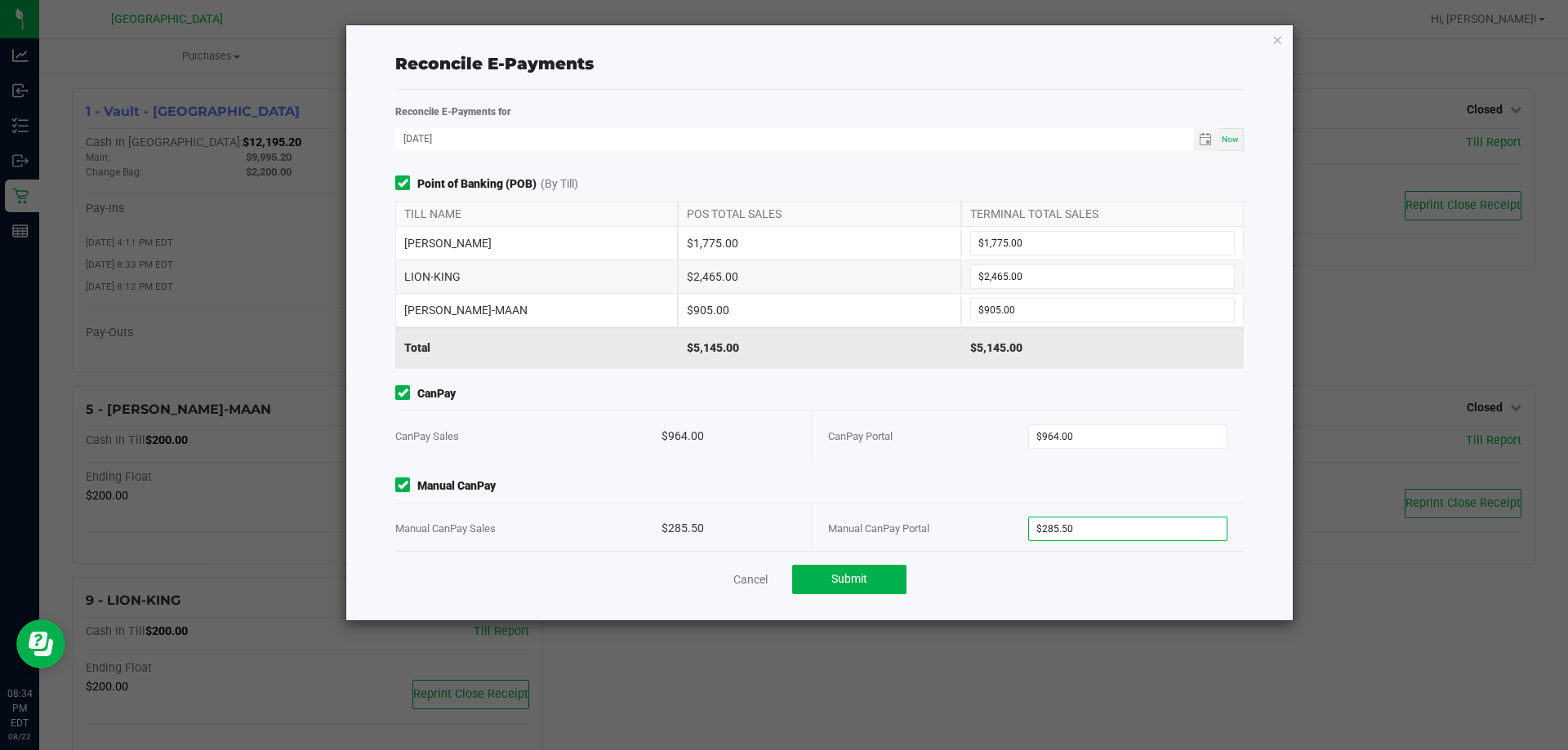
drag, startPoint x: 902, startPoint y: 484, endPoint x: 893, endPoint y: 460, distance: 25.6
click at [902, 483] on span "Manual CanPay" at bounding box center [819, 486] width 848 height 17
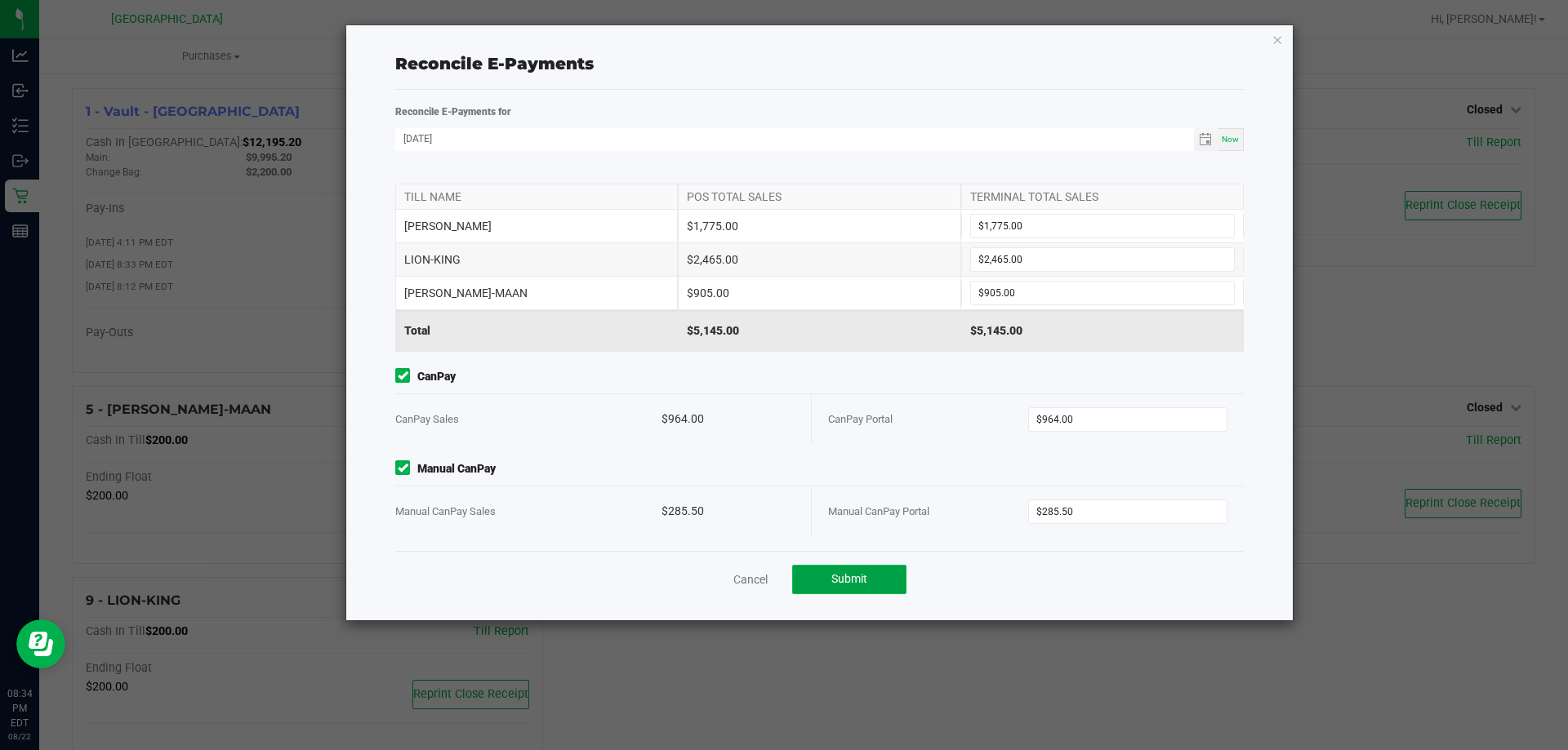
click at [851, 584] on span "Submit" at bounding box center [848, 579] width 36 height 13
